Goal: Find specific page/section: Find specific page/section

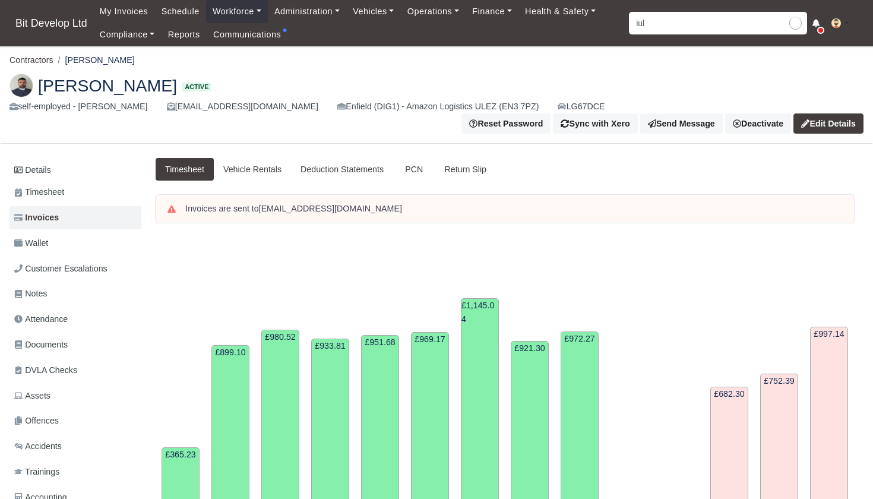
type input "iuli"
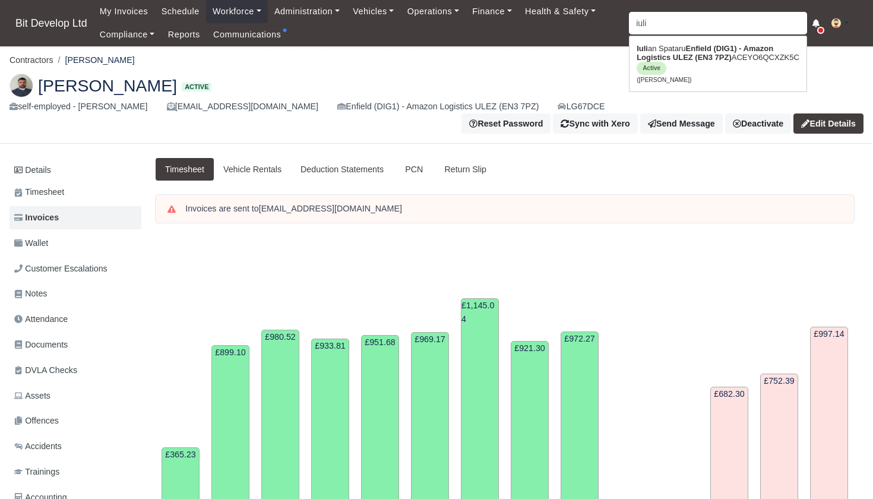
type input "iulian Spataru"
type input "puli"
drag, startPoint x: 0, startPoint y: 0, endPoint x: 688, endPoint y: 57, distance: 690.4
click at [688, 57] on strong "Enfield (DIG1) - Amazon Logistics ULEZ (EN3 7PZ)" at bounding box center [705, 53] width 137 height 18
type input "[PERSON_NAME]"
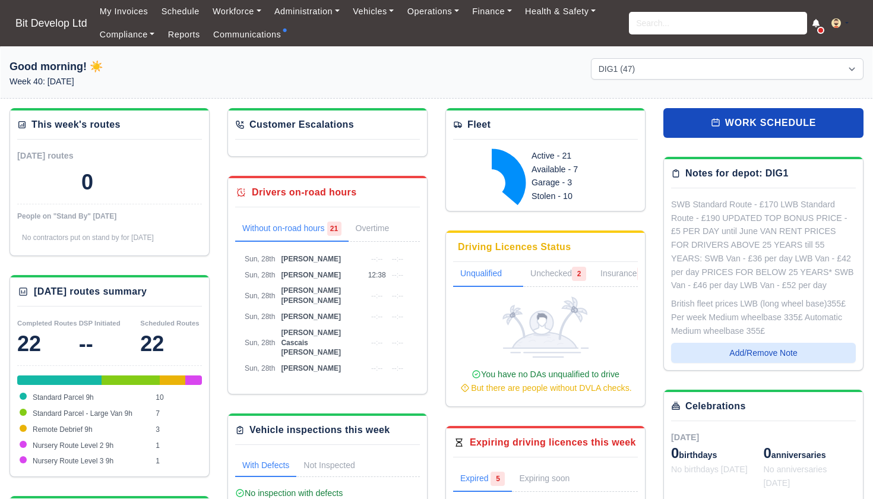
select select "2"
click at [645, 30] on input "search" at bounding box center [718, 23] width 178 height 23
type input "iulia"
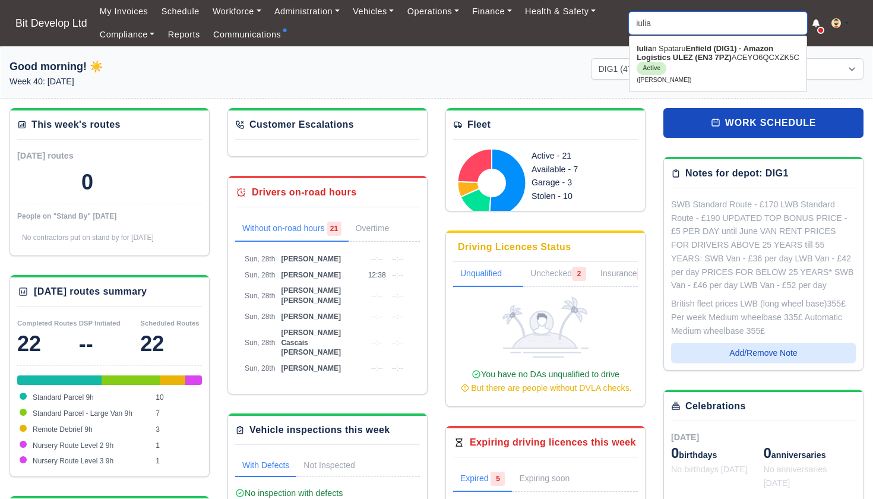
type input "[PERSON_NAME]"
type input "iulian"
type input "[PERSON_NAME]"
click at [709, 51] on strong "Enfield (DIG1) - Amazon Logistics ULEZ (EN3 7PZ)" at bounding box center [704, 53] width 135 height 18
type input "[PERSON_NAME]"
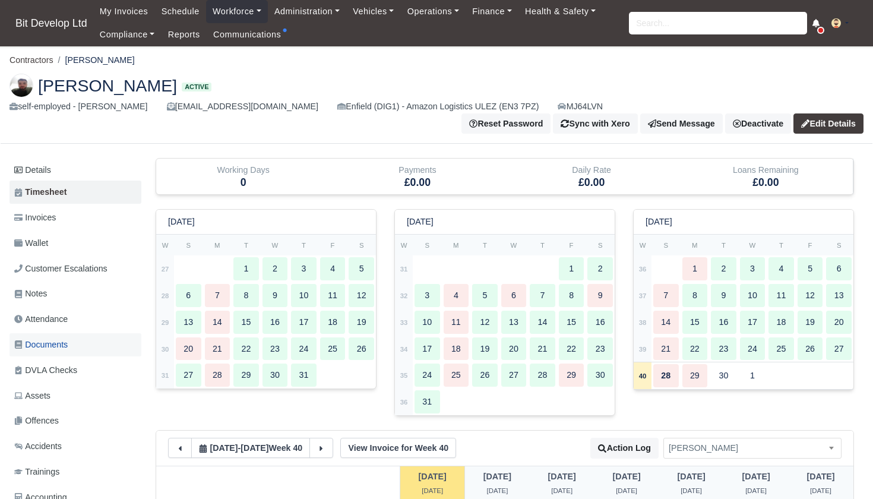
click at [51, 340] on span "Documents" at bounding box center [40, 345] width 53 height 14
